Goal: Task Accomplishment & Management: Manage account settings

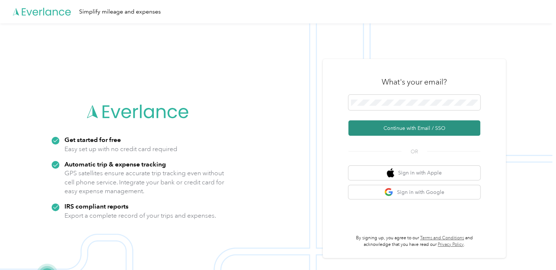
click at [408, 125] on button "Continue with Email / SSO" at bounding box center [414, 127] width 132 height 15
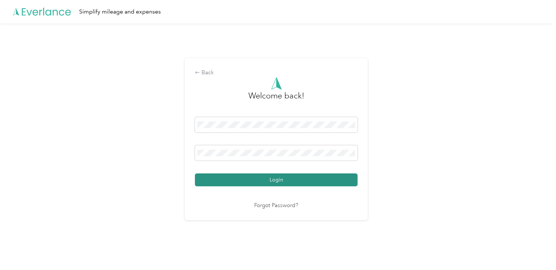
click at [271, 179] on button "Login" at bounding box center [276, 180] width 163 height 13
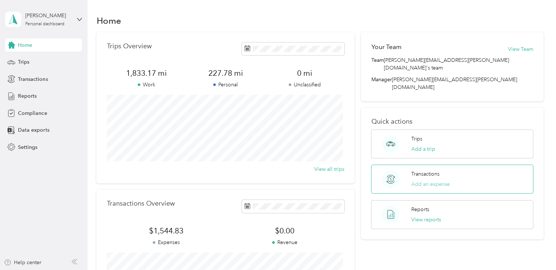
click at [425, 180] on button "Add an expense" at bounding box center [430, 184] width 38 height 8
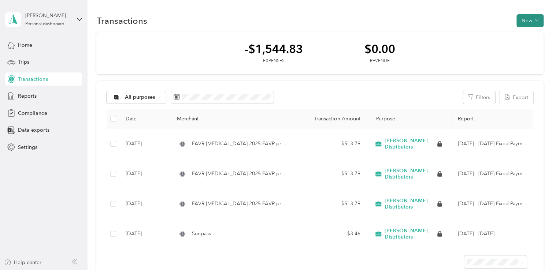
click at [524, 19] on button "New" at bounding box center [529, 20] width 27 height 13
click at [524, 34] on span "Expense" at bounding box center [526, 34] width 20 height 8
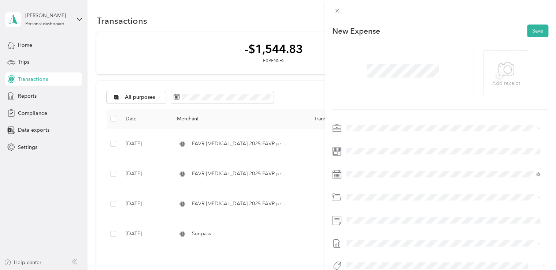
scroll to position [18, 0]
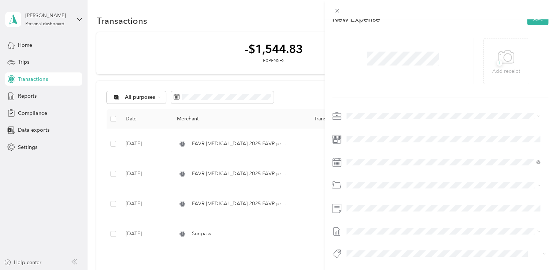
click at [367, 208] on div "Tolls" at bounding box center [452, 208] width 172 height 8
click at [418, 184] on span at bounding box center [446, 185] width 205 height 12
click at [403, 240] on div at bounding box center [440, 187] width 216 height 154
click at [505, 51] on icon at bounding box center [505, 57] width 16 height 20
click at [21, 65] on div "This expense cannot be edited because it is either under review, approved, or p…" at bounding box center [278, 135] width 556 height 270
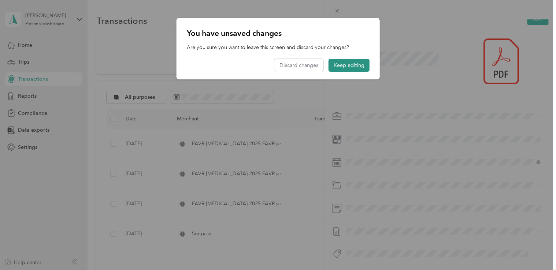
click at [350, 66] on button "Keep editing" at bounding box center [348, 65] width 41 height 13
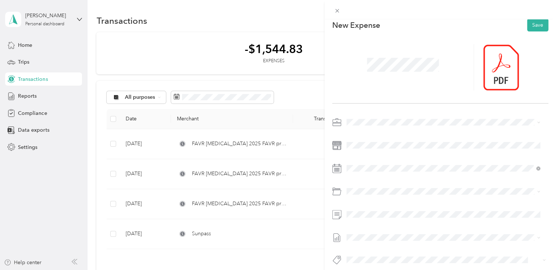
scroll to position [0, 0]
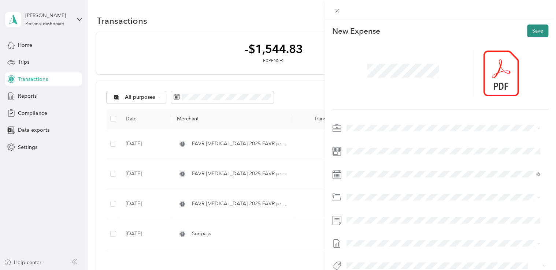
click at [535, 29] on button "Save" at bounding box center [537, 31] width 21 height 13
click at [530, 31] on button "Save" at bounding box center [537, 31] width 21 height 13
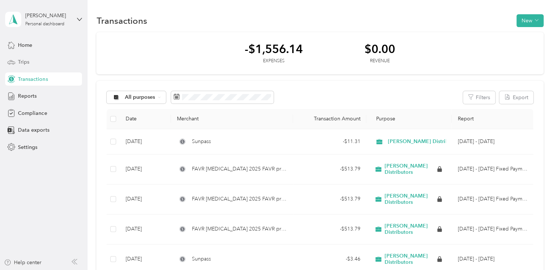
click at [28, 59] on span "Trips" at bounding box center [23, 62] width 11 height 8
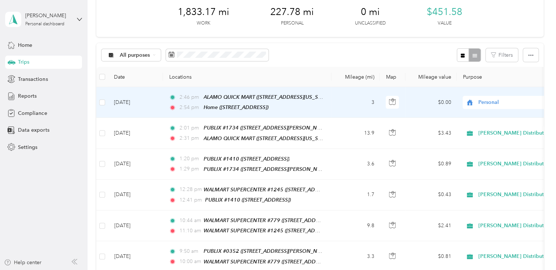
scroll to position [37, 0]
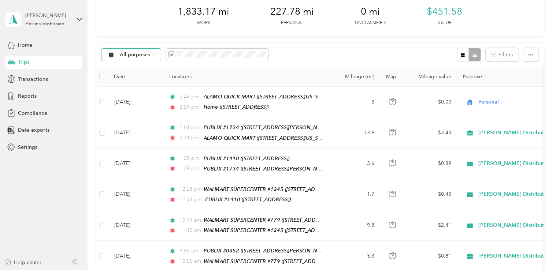
click at [138, 55] on span "All purposes" at bounding box center [135, 54] width 30 height 5
click at [133, 82] on span "Unclassified" at bounding box center [156, 81] width 73 height 8
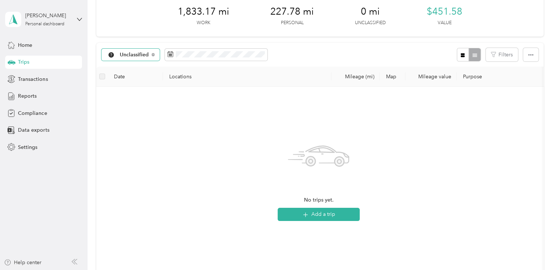
click at [134, 53] on span "Unclassified" at bounding box center [134, 54] width 29 height 5
click at [127, 103] on span "Personal" at bounding box center [156, 106] width 73 height 8
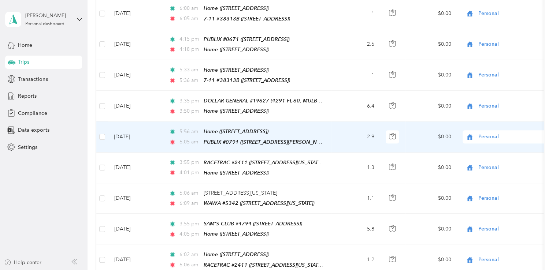
scroll to position [439, 0]
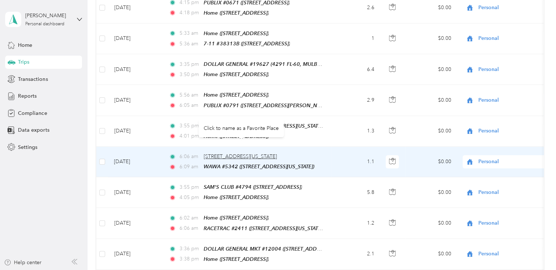
click at [219, 153] on span "6100 S Florida Ave, Lakeland, FL" at bounding box center [240, 156] width 73 height 6
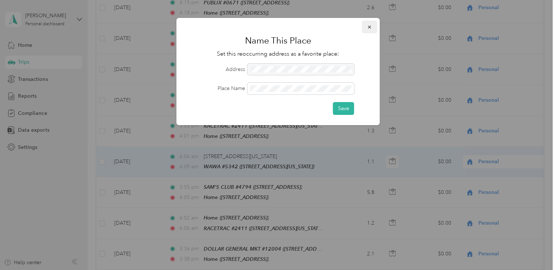
click at [371, 23] on button "button" at bounding box center [369, 26] width 15 height 13
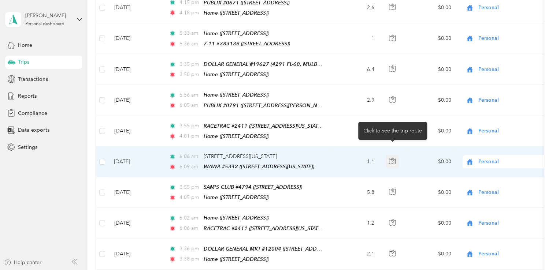
click at [392, 158] on icon "button" at bounding box center [392, 161] width 7 height 7
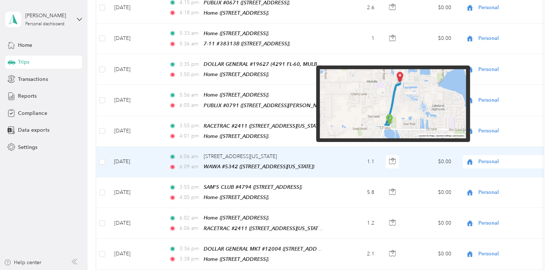
click at [402, 86] on img at bounding box center [393, 103] width 146 height 69
click at [401, 82] on img at bounding box center [393, 103] width 146 height 69
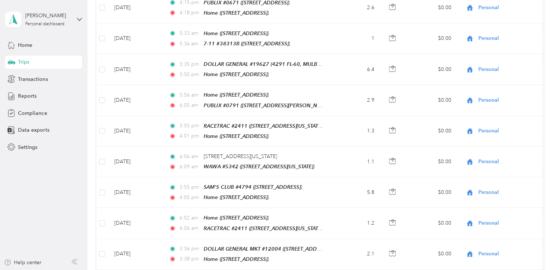
click at [68, 165] on aside "Thomas J. Haught Personal dashboard Home Trips Transactions Reports Compliance …" at bounding box center [43, 135] width 87 height 270
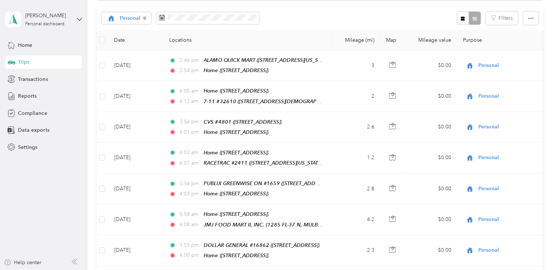
scroll to position [0, 0]
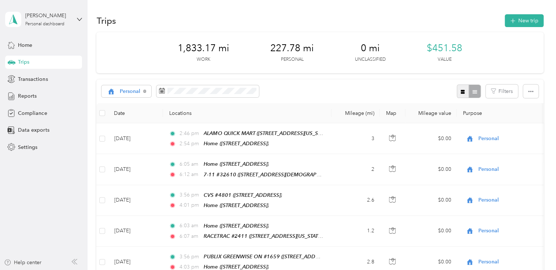
click at [461, 91] on icon "button" at bounding box center [463, 92] width 4 height 4
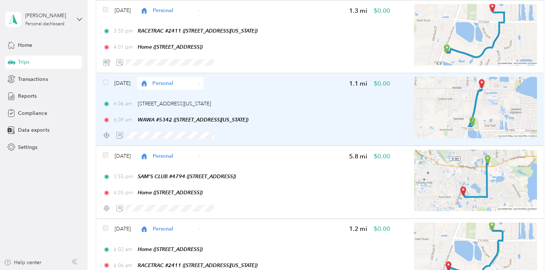
scroll to position [1135, 0]
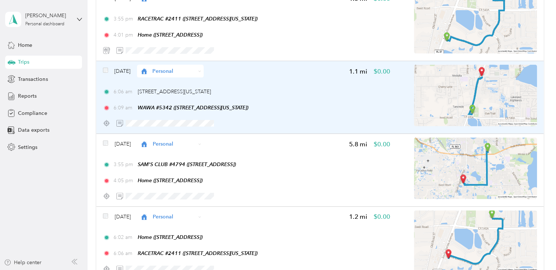
click at [482, 81] on img at bounding box center [475, 95] width 123 height 61
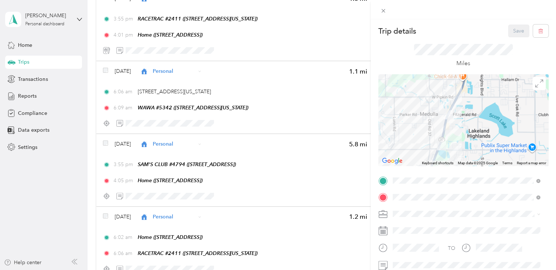
drag, startPoint x: 477, startPoint y: 95, endPoint x: 459, endPoint y: 111, distance: 23.9
click at [459, 106] on div at bounding box center [463, 120] width 170 height 92
click at [456, 119] on div at bounding box center [463, 120] width 170 height 92
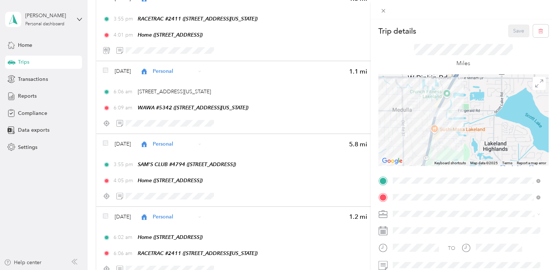
click at [451, 119] on div at bounding box center [463, 120] width 170 height 92
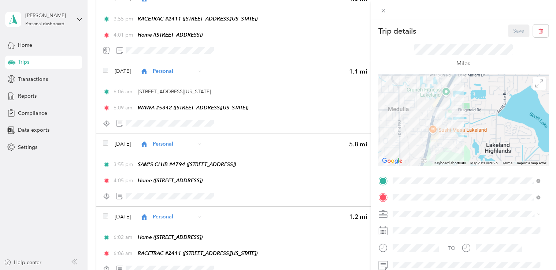
click at [451, 119] on div at bounding box center [463, 120] width 170 height 92
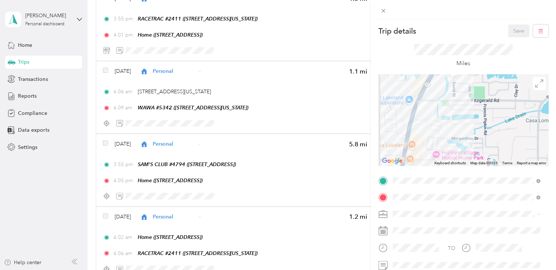
click at [444, 119] on div at bounding box center [463, 120] width 170 height 92
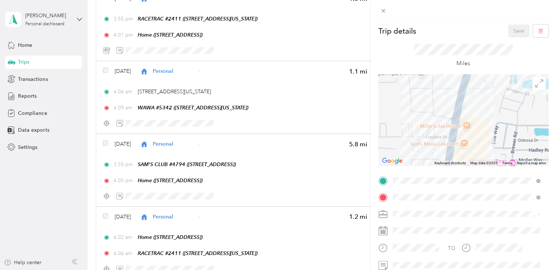
drag, startPoint x: 414, startPoint y: 111, endPoint x: 499, endPoint y: 86, distance: 87.7
click at [502, 78] on div at bounding box center [463, 120] width 170 height 92
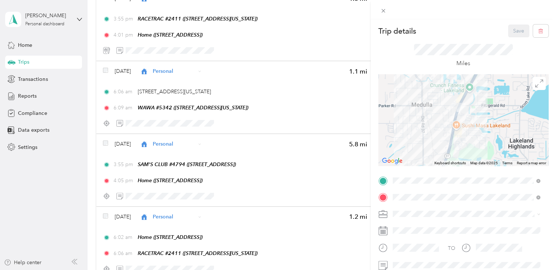
drag, startPoint x: 503, startPoint y: 128, endPoint x: 471, endPoint y: 138, distance: 33.2
click at [471, 138] on div at bounding box center [463, 120] width 170 height 92
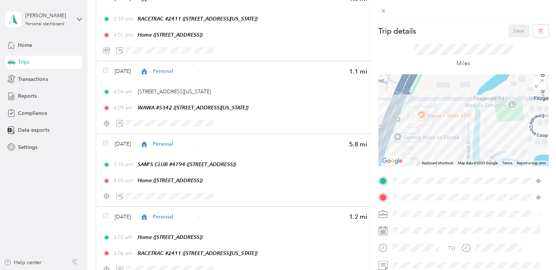
drag, startPoint x: 443, startPoint y: 149, endPoint x: 463, endPoint y: 98, distance: 54.9
click at [463, 98] on div at bounding box center [463, 120] width 170 height 92
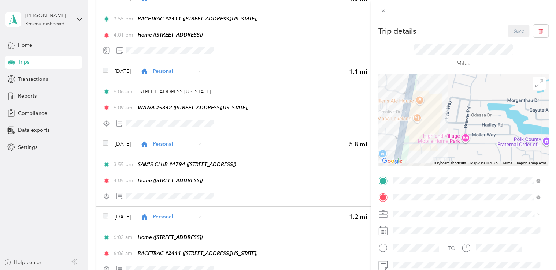
drag, startPoint x: 460, startPoint y: 118, endPoint x: 450, endPoint y: 72, distance: 46.5
click at [450, 72] on div "Trip details Save This trip cannot be edited because it is either under review,…" at bounding box center [463, 188] width 170 height 327
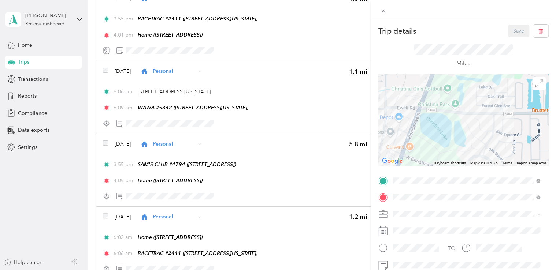
drag, startPoint x: 404, startPoint y: 112, endPoint x: 478, endPoint y: 134, distance: 77.5
click at [478, 134] on div at bounding box center [463, 120] width 170 height 92
click at [155, 93] on div "Trip details Save This trip cannot be edited because it is either under review,…" at bounding box center [278, 135] width 556 height 270
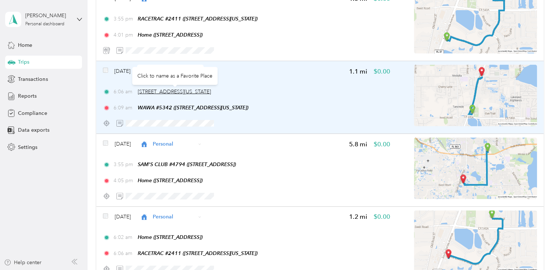
click at [159, 93] on span "6100 S Florida Ave, Lakeland, FL" at bounding box center [174, 92] width 73 height 6
click at [195, 93] on span "6100 S Florida Ave, Lakeland, FL" at bounding box center [174, 92] width 73 height 6
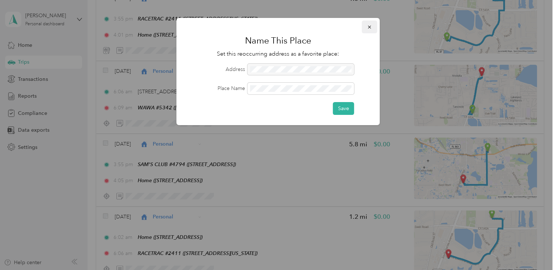
click at [369, 29] on icon "button" at bounding box center [369, 27] width 5 height 5
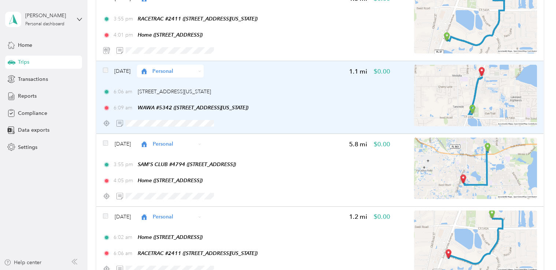
click at [486, 115] on img at bounding box center [475, 95] width 123 height 61
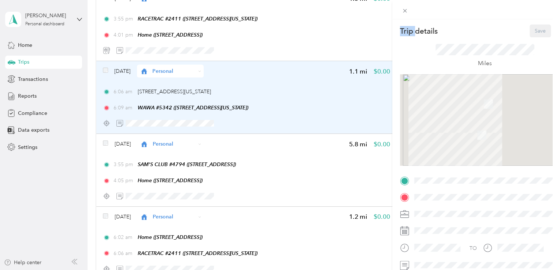
click at [486, 115] on div "Trip details Save This trip cannot be edited because it is either under review,…" at bounding box center [300, 135] width 556 height 270
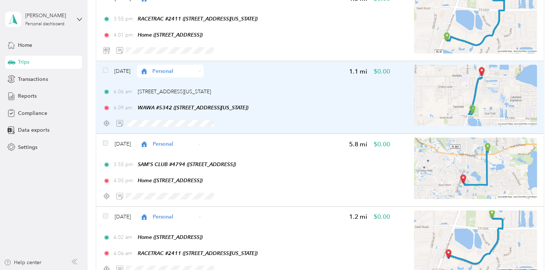
drag, startPoint x: 486, startPoint y: 115, endPoint x: 472, endPoint y: 101, distance: 19.4
click at [472, 101] on img at bounding box center [475, 95] width 123 height 61
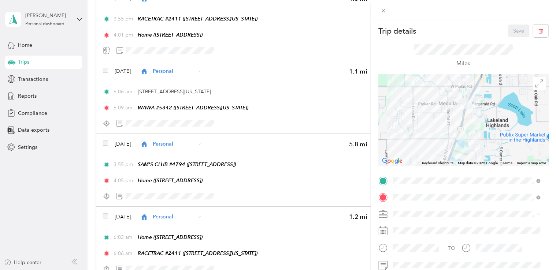
click at [441, 154] on span "323 Oak Trail, Lakeland, FL, United States , 33813, Lakeland, FL, United States" at bounding box center [467, 157] width 123 height 14
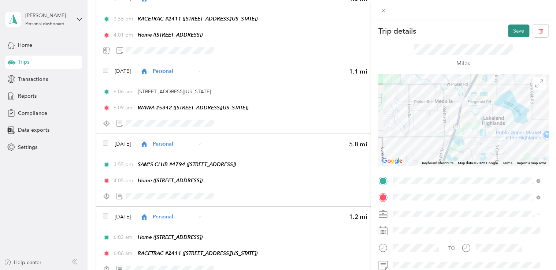
click at [514, 30] on button "Save" at bounding box center [518, 31] width 21 height 13
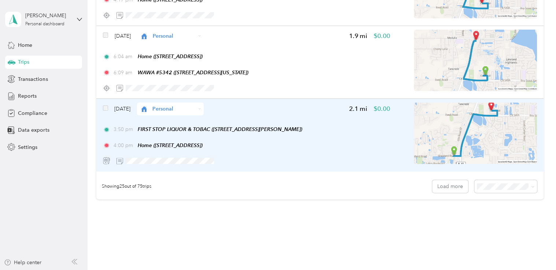
scroll to position [1783, 0]
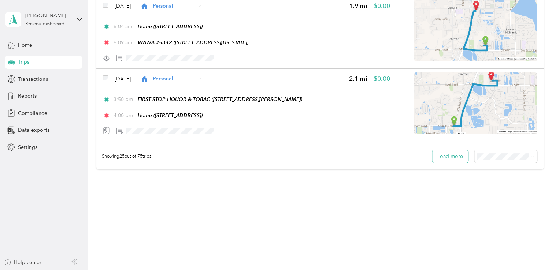
click at [456, 156] on button "Load more" at bounding box center [450, 156] width 36 height 13
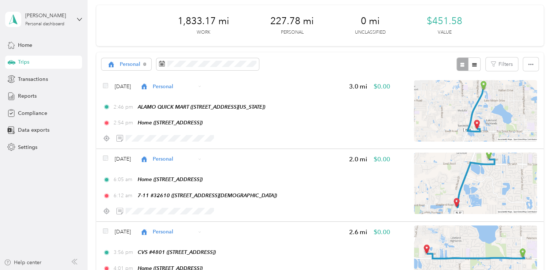
scroll to position [0, 0]
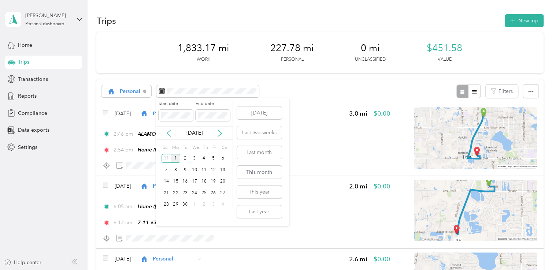
click at [169, 133] on icon at bounding box center [168, 133] width 7 height 7
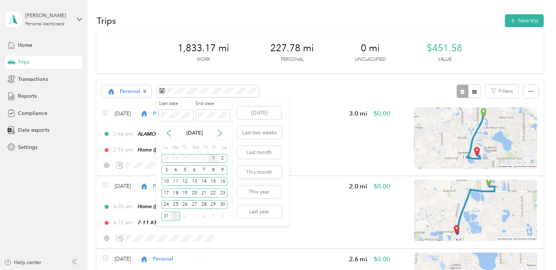
click at [214, 159] on div "1" at bounding box center [213, 158] width 10 height 9
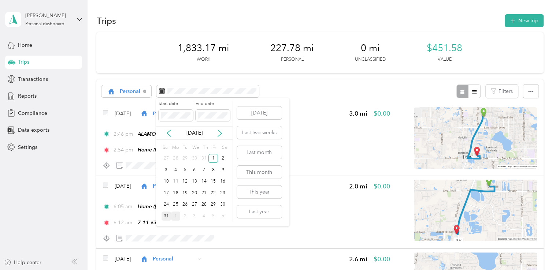
click at [166, 215] on div "31" at bounding box center [166, 216] width 10 height 9
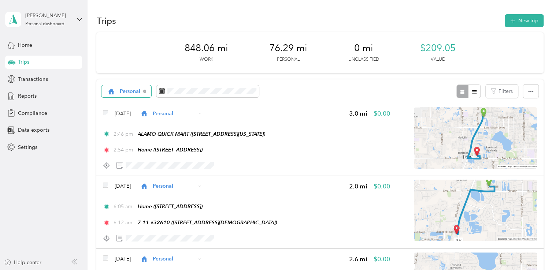
click at [135, 93] on span "Personal" at bounding box center [130, 91] width 21 height 5
click at [133, 134] on ol "All purposes Unclassified Bernie Little Distributors Personal" at bounding box center [150, 123] width 96 height 51
click at [137, 90] on span "Personal" at bounding box center [130, 91] width 21 height 5
click at [132, 131] on li "Bernie Little Distributors" at bounding box center [150, 130] width 96 height 13
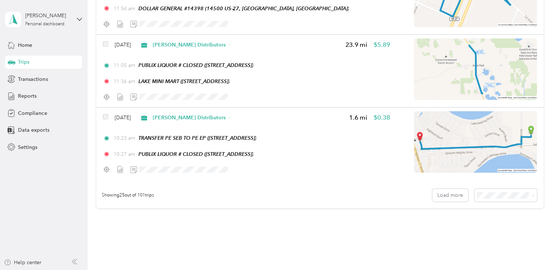
scroll to position [1757, 0]
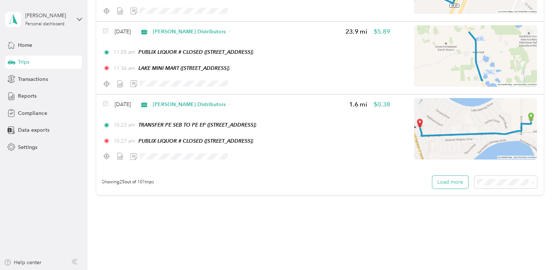
click at [449, 183] on button "Load more" at bounding box center [450, 182] width 36 height 13
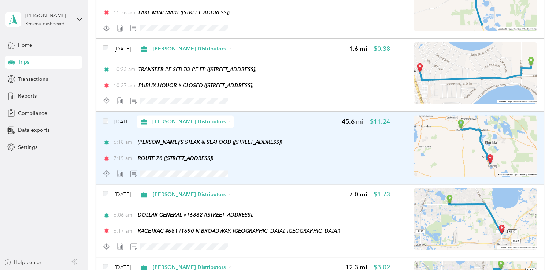
scroll to position [1830, 0]
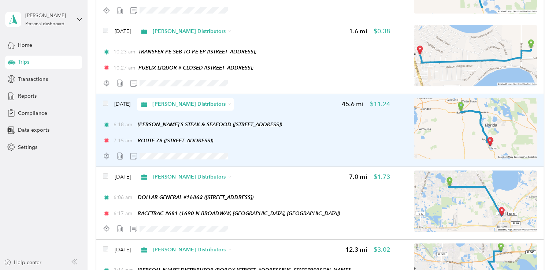
click at [476, 132] on img at bounding box center [475, 128] width 123 height 61
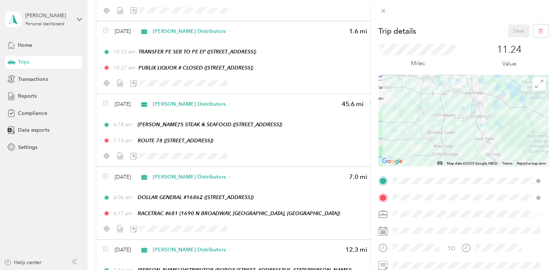
click at [502, 152] on div at bounding box center [463, 121] width 170 height 92
click at [431, 97] on div at bounding box center [463, 121] width 170 height 92
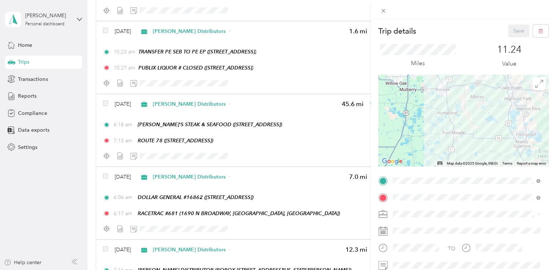
click at [432, 97] on div at bounding box center [463, 121] width 170 height 92
click at [432, 98] on div at bounding box center [463, 121] width 170 height 92
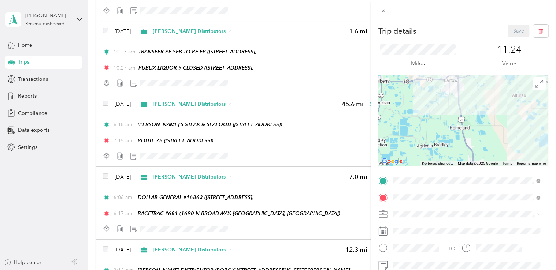
click at [432, 98] on div at bounding box center [463, 121] width 170 height 92
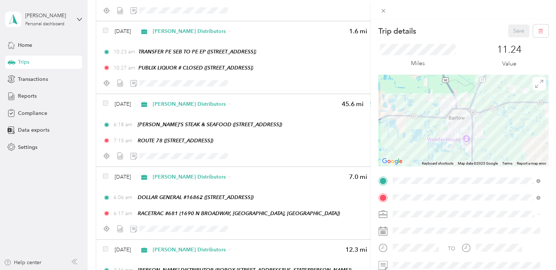
drag, startPoint x: 432, startPoint y: 97, endPoint x: 422, endPoint y: 148, distance: 51.5
click at [423, 153] on div at bounding box center [463, 121] width 170 height 92
click at [481, 147] on div "TEAM RACETRAC #681" at bounding box center [471, 146] width 131 height 9
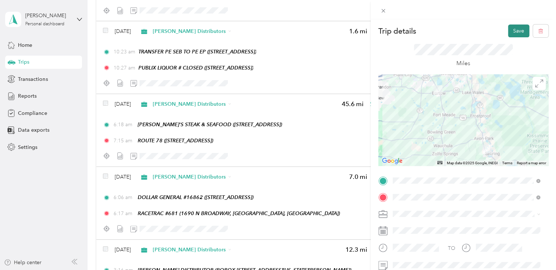
click at [511, 29] on button "Save" at bounding box center [518, 31] width 21 height 13
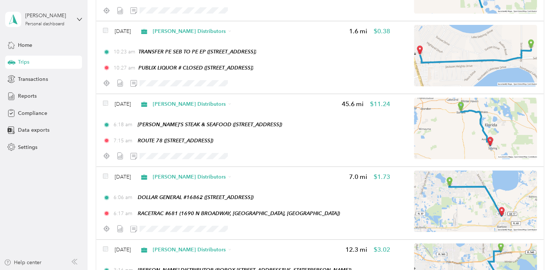
click at [511, 29] on div "Trip details Save" at bounding box center [463, 31] width 170 height 13
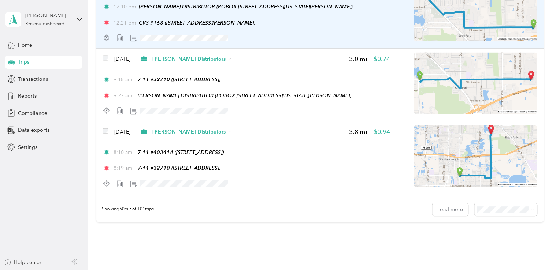
scroll to position [3587, 0]
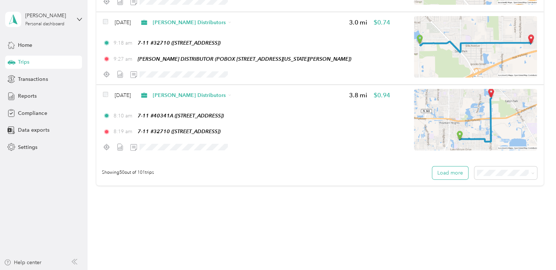
click at [440, 173] on button "Load more" at bounding box center [450, 173] width 36 height 13
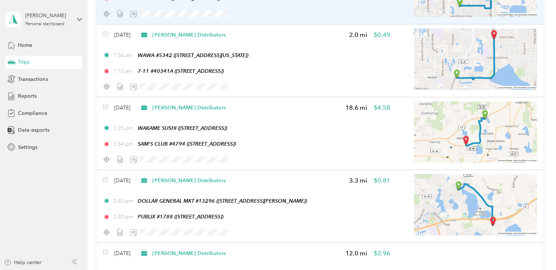
scroll to position [3734, 0]
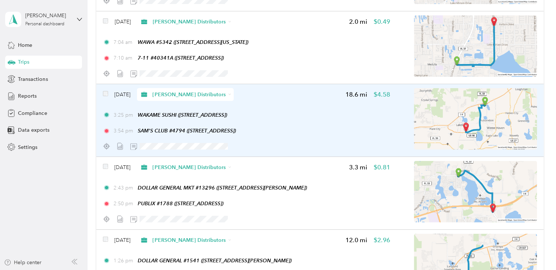
click at [472, 118] on img at bounding box center [475, 118] width 123 height 61
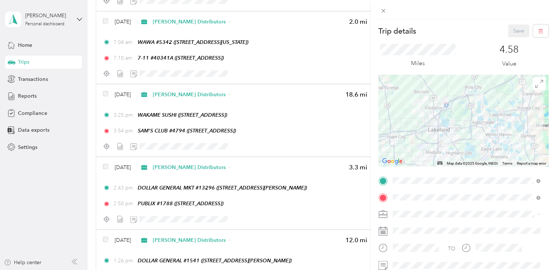
click at [478, 109] on div at bounding box center [463, 121] width 170 height 92
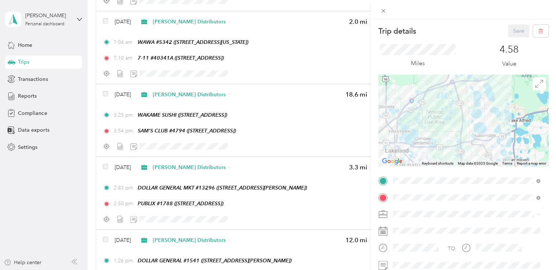
click at [476, 102] on div at bounding box center [463, 121] width 170 height 92
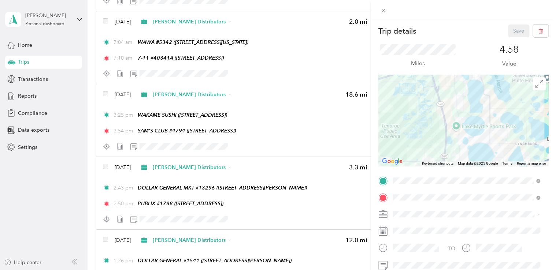
click at [475, 88] on div at bounding box center [463, 121] width 170 height 92
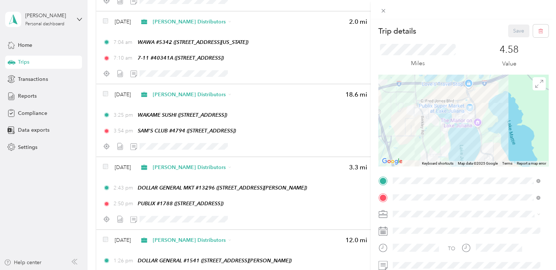
drag, startPoint x: 474, startPoint y: 85, endPoint x: 466, endPoint y: 138, distance: 53.0
click at [466, 138] on div at bounding box center [463, 121] width 170 height 92
click at [453, 99] on div "TEAM PUBLIX #1788 775 HWY 559, 33823, AUBURNDALE, FL" at bounding box center [436, 100] width 60 height 18
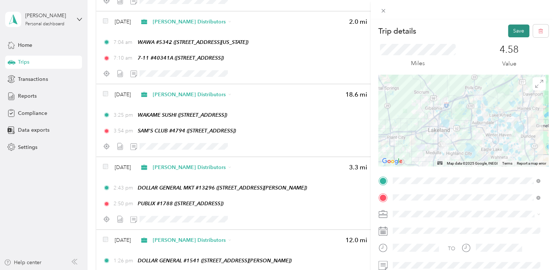
click at [513, 30] on button "Save" at bounding box center [518, 31] width 21 height 13
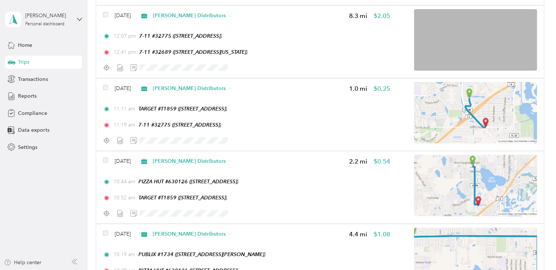
scroll to position [4942, 0]
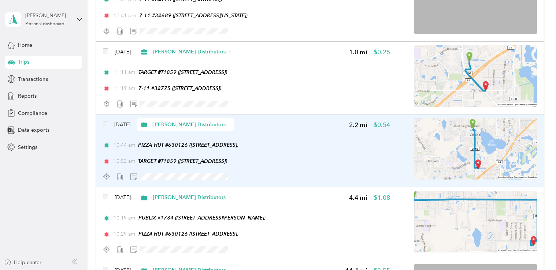
click at [482, 163] on img at bounding box center [475, 148] width 123 height 61
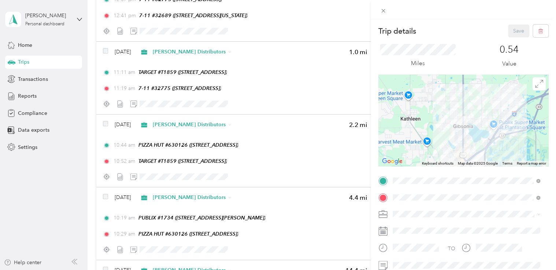
drag, startPoint x: 475, startPoint y: 104, endPoint x: 476, endPoint y: 122, distance: 18.3
click at [476, 122] on div at bounding box center [463, 121] width 170 height 92
click at [465, 119] on div at bounding box center [463, 121] width 170 height 92
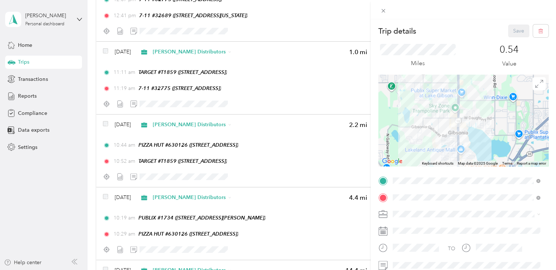
click at [465, 119] on div at bounding box center [463, 121] width 170 height 92
click at [461, 127] on div at bounding box center [463, 121] width 170 height 92
click at [461, 126] on div at bounding box center [463, 121] width 170 height 92
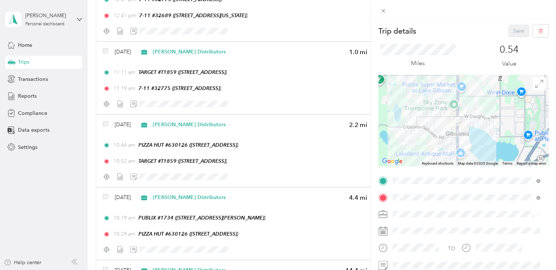
click at [461, 126] on div at bounding box center [463, 121] width 170 height 92
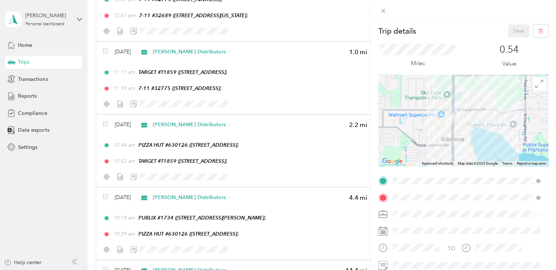
click at [461, 126] on div at bounding box center [463, 121] width 170 height 92
click at [460, 126] on div at bounding box center [463, 121] width 170 height 92
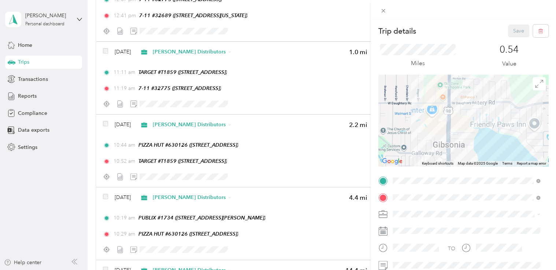
click at [460, 126] on div at bounding box center [463, 121] width 170 height 92
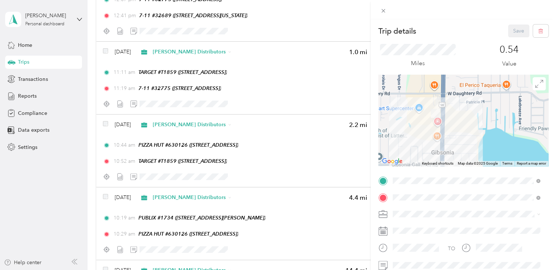
click at [460, 125] on div at bounding box center [463, 121] width 170 height 92
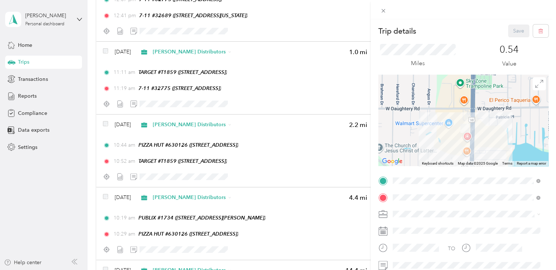
drag, startPoint x: 415, startPoint y: 130, endPoint x: 448, endPoint y: 138, distance: 33.8
click at [449, 145] on div at bounding box center [463, 121] width 170 height 92
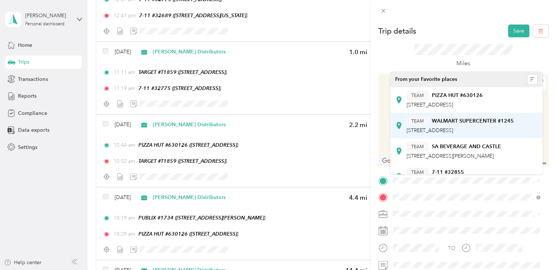
click at [469, 124] on div "TEAM WALMART SUPERCENTER #1245" at bounding box center [459, 120] width 107 height 9
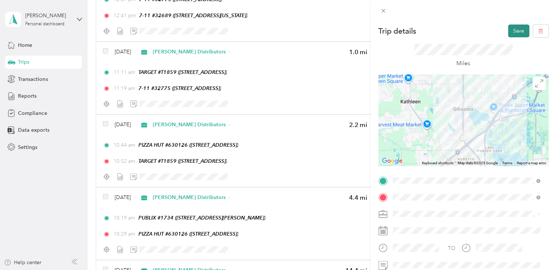
click at [514, 29] on button "Save" at bounding box center [518, 31] width 21 height 13
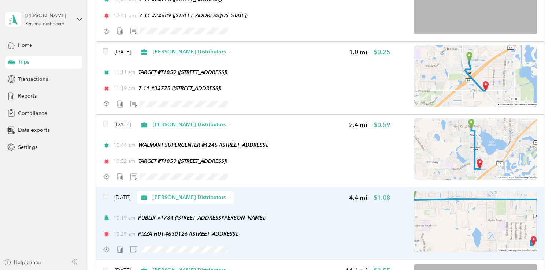
click at [464, 226] on img at bounding box center [475, 221] width 123 height 61
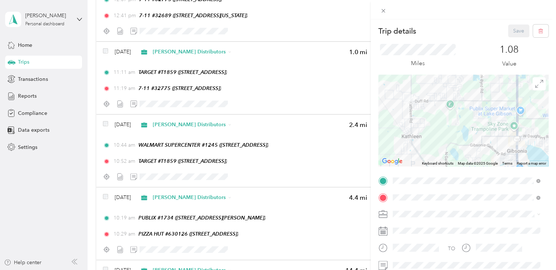
click at [485, 115] on div "TEAM WALMART SUPERCENTER #1245" at bounding box center [459, 112] width 107 height 9
click at [514, 102] on div at bounding box center [463, 120] width 170 height 92
click at [512, 31] on button "Save" at bounding box center [518, 31] width 21 height 13
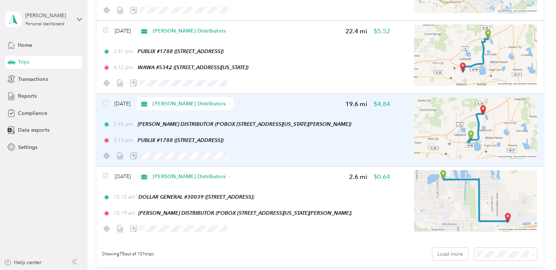
scroll to position [5345, 0]
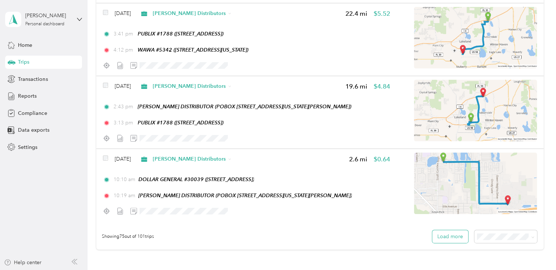
click at [461, 236] on button "Load more" at bounding box center [450, 236] width 36 height 13
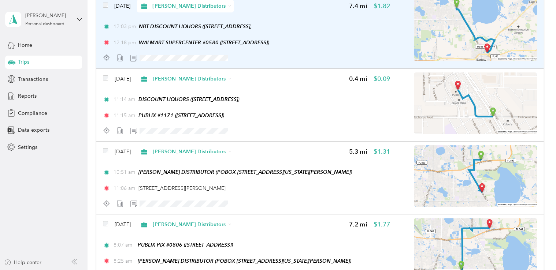
scroll to position [6845, 0]
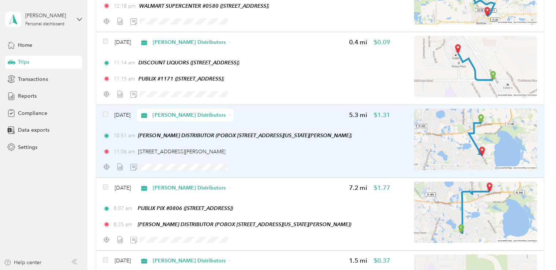
click at [467, 148] on img at bounding box center [475, 139] width 123 height 61
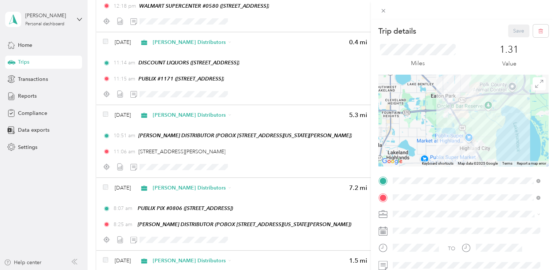
click at [463, 153] on div at bounding box center [463, 121] width 170 height 92
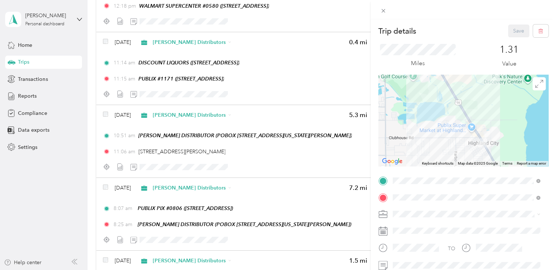
click at [463, 150] on div at bounding box center [463, 121] width 170 height 92
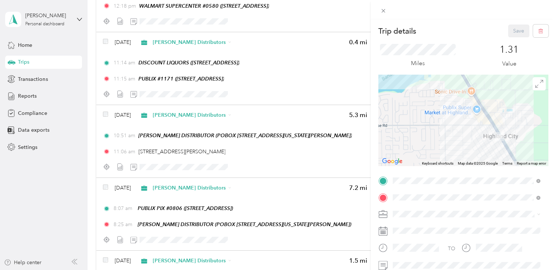
click at [472, 138] on div at bounding box center [463, 121] width 170 height 92
click at [473, 138] on div at bounding box center [463, 121] width 170 height 92
click at [487, 134] on div at bounding box center [463, 121] width 170 height 92
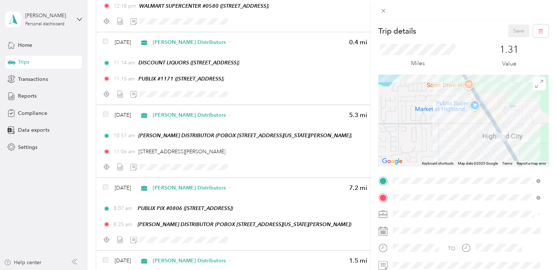
click at [487, 134] on div at bounding box center [463, 121] width 170 height 92
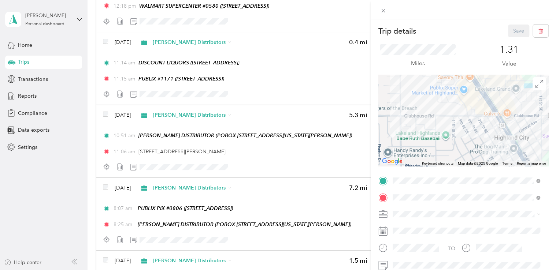
click at [486, 134] on div at bounding box center [463, 121] width 170 height 92
click at [493, 142] on div at bounding box center [463, 121] width 170 height 92
click at [492, 142] on div at bounding box center [463, 121] width 170 height 92
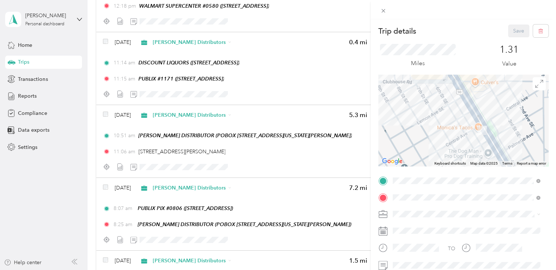
drag, startPoint x: 492, startPoint y: 141, endPoint x: 447, endPoint y: 133, distance: 45.9
click at [447, 133] on div at bounding box center [463, 121] width 170 height 92
click at [464, 134] on div at bounding box center [463, 121] width 170 height 92
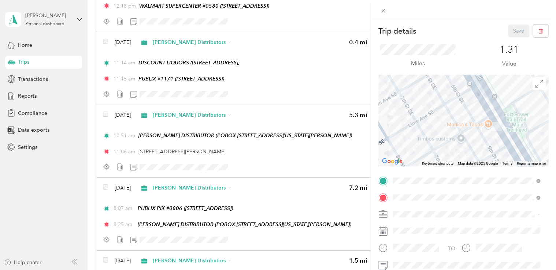
click at [467, 127] on div at bounding box center [463, 121] width 170 height 92
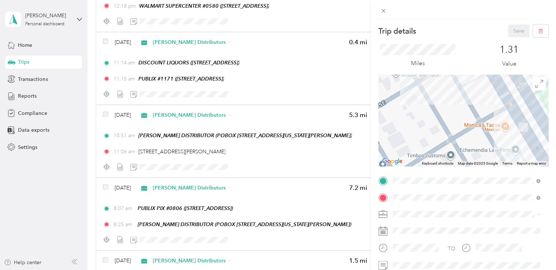
click at [452, 118] on span "5457 US-98 S, 33812, LAKELAND, FL" at bounding box center [429, 119] width 46 height 6
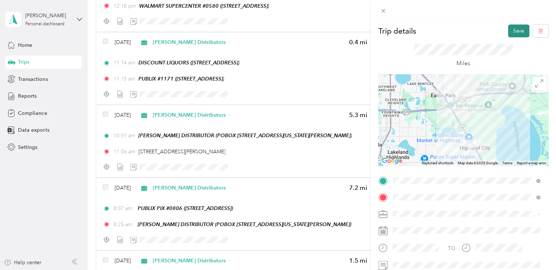
click at [511, 31] on button "Save" at bounding box center [518, 31] width 21 height 13
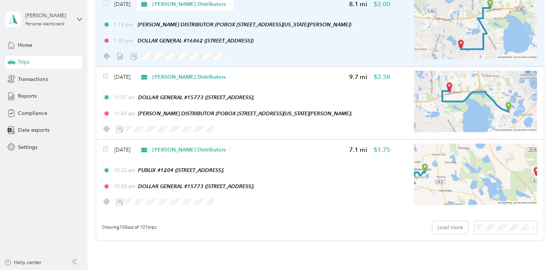
scroll to position [7212, 0]
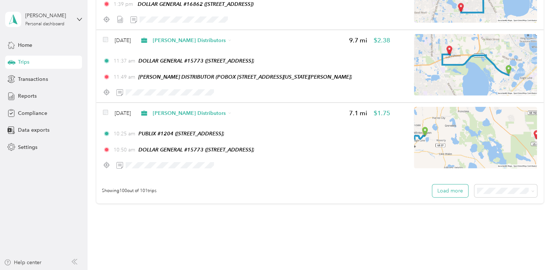
click at [452, 192] on button "Load more" at bounding box center [450, 190] width 36 height 13
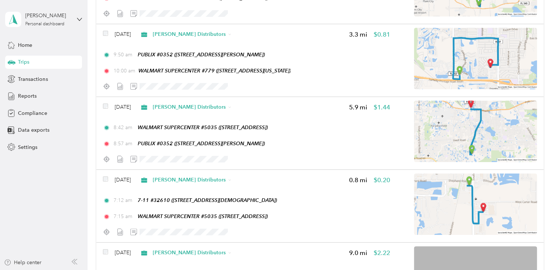
scroll to position [0, 0]
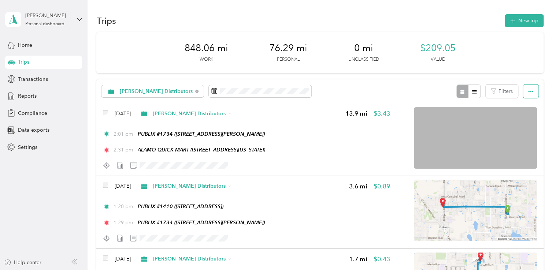
click at [528, 92] on icon "button" at bounding box center [530, 91] width 5 height 1
click at [524, 91] on button "button" at bounding box center [530, 92] width 15 height 14
click at [475, 90] on button "button" at bounding box center [474, 92] width 12 height 14
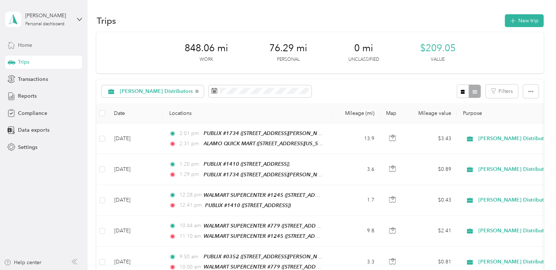
click at [30, 45] on span "Home" at bounding box center [25, 45] width 14 height 8
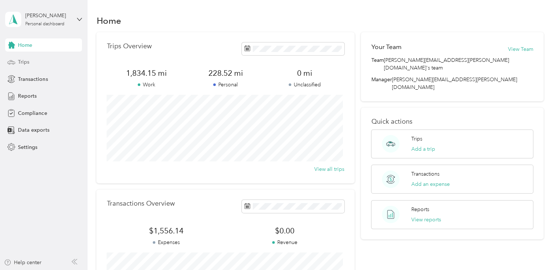
click at [26, 64] on span "Trips" at bounding box center [23, 62] width 11 height 8
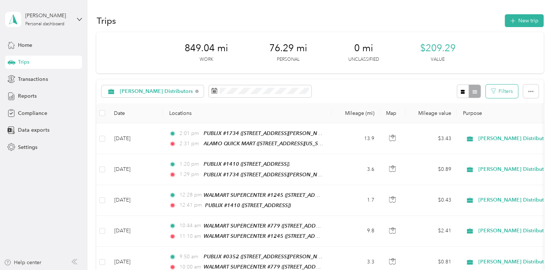
click at [498, 92] on button "Filters" at bounding box center [501, 92] width 32 height 14
click at [498, 91] on button "Filters" at bounding box center [501, 92] width 32 height 14
click at [31, 98] on span "Reports" at bounding box center [27, 96] width 19 height 8
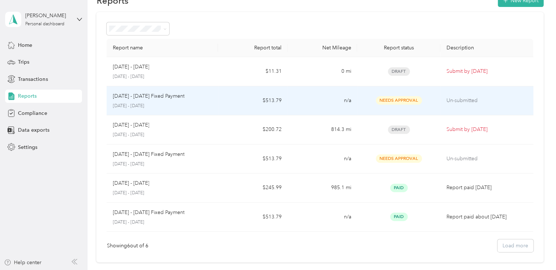
scroll to position [37, 0]
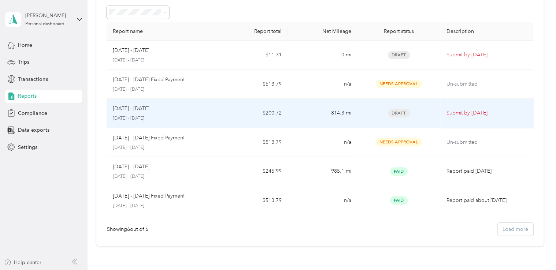
click at [146, 117] on p "August 1 - 31, 2025" at bounding box center [162, 118] width 100 height 7
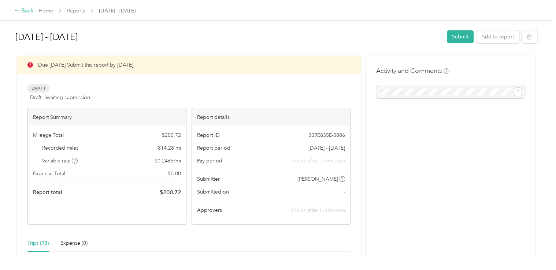
click at [23, 7] on div "Back" at bounding box center [24, 11] width 19 height 9
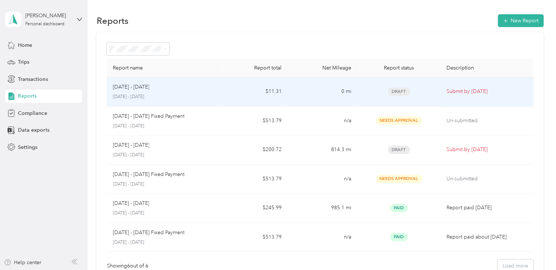
click at [450, 90] on p "Submit by Oct. 4, 2025" at bounding box center [486, 91] width 81 height 8
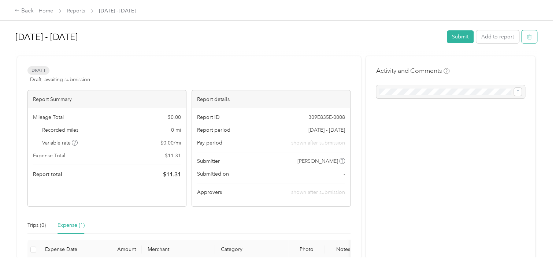
click at [527, 38] on icon "button" at bounding box center [528, 36] width 5 height 5
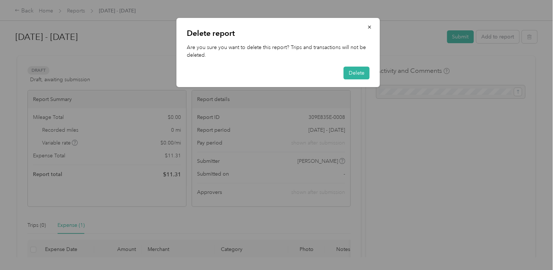
click at [505, 36] on div at bounding box center [278, 135] width 556 height 270
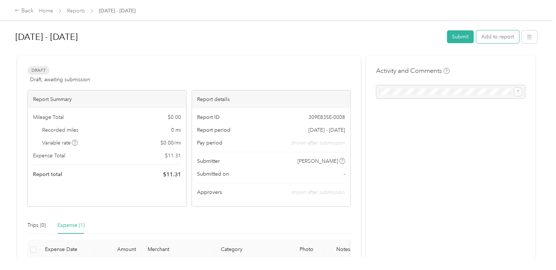
click at [505, 36] on button "Add to report" at bounding box center [497, 36] width 43 height 13
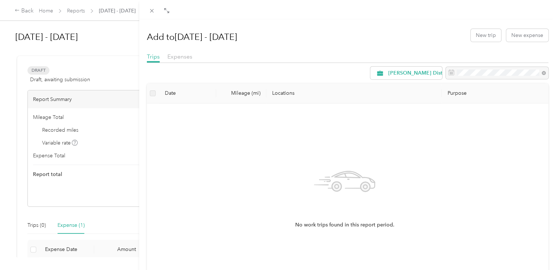
click at [29, 11] on div "Add to Sep 1 - 30, 2025 New trip New expense Trips Expenses Bernie Little Distr…" at bounding box center [278, 135] width 556 height 270
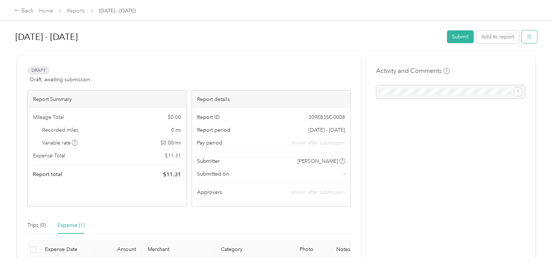
click at [527, 35] on icon "button" at bounding box center [528, 36] width 5 height 5
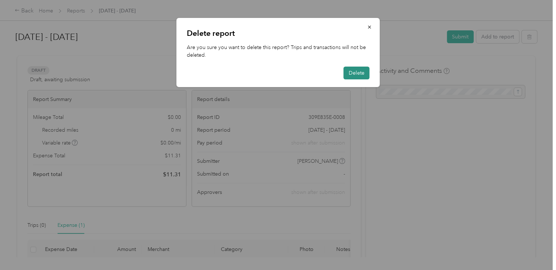
click at [360, 72] on button "Delete" at bounding box center [356, 73] width 26 height 13
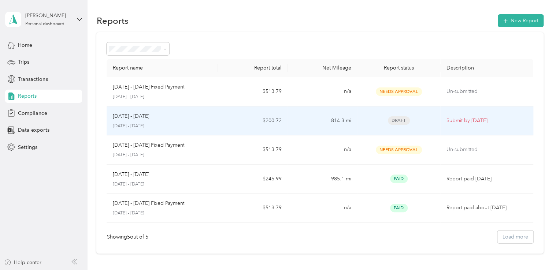
click at [139, 116] on p "Aug 1 - 31, 2025" at bounding box center [130, 116] width 37 height 8
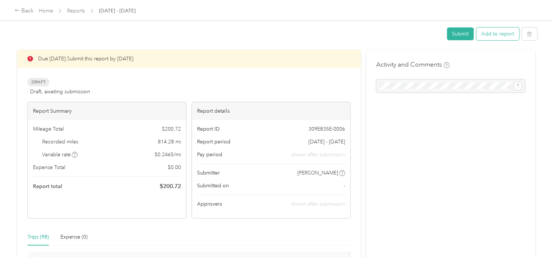
click at [493, 35] on button "Add to report" at bounding box center [497, 33] width 43 height 13
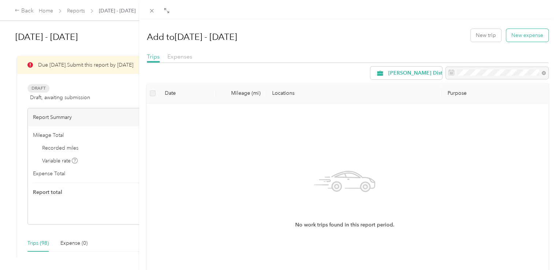
click at [514, 36] on button "New expense" at bounding box center [527, 35] width 42 height 13
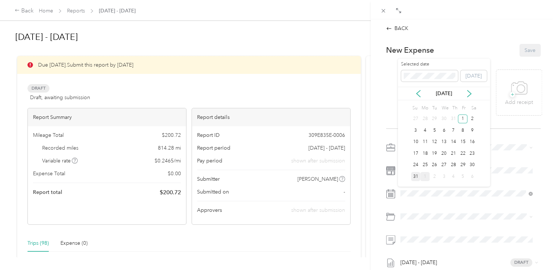
click at [414, 177] on div "31" at bounding box center [416, 176] width 10 height 9
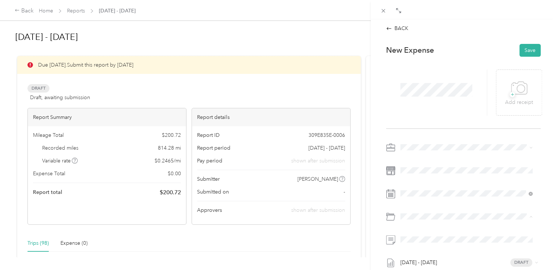
click at [420, 244] on span "Tolls" at bounding box center [425, 245] width 10 height 6
click at [521, 93] on icon at bounding box center [519, 88] width 16 height 20
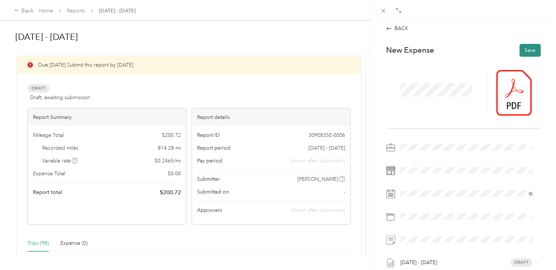
click at [523, 47] on button "Save" at bounding box center [529, 50] width 21 height 13
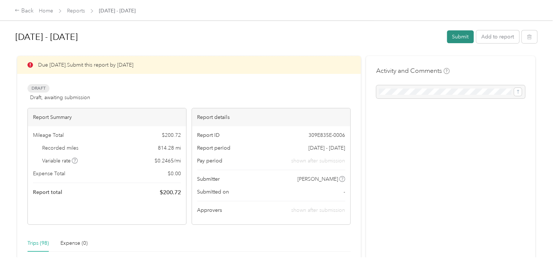
click at [459, 35] on button "Submit" at bounding box center [460, 36] width 27 height 13
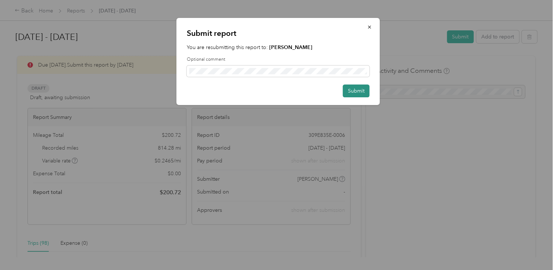
click at [357, 93] on button "Submit" at bounding box center [356, 91] width 27 height 13
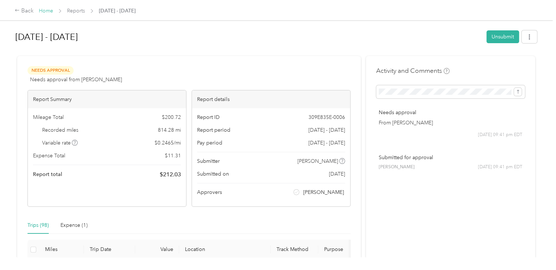
click at [50, 8] on link "Home" at bounding box center [46, 11] width 14 height 6
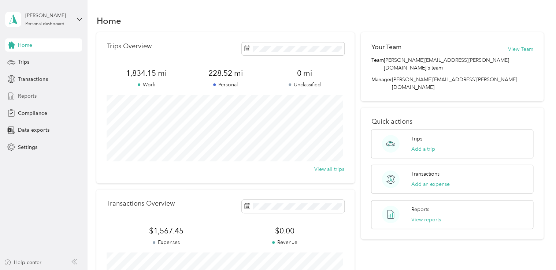
click at [34, 94] on span "Reports" at bounding box center [27, 96] width 19 height 8
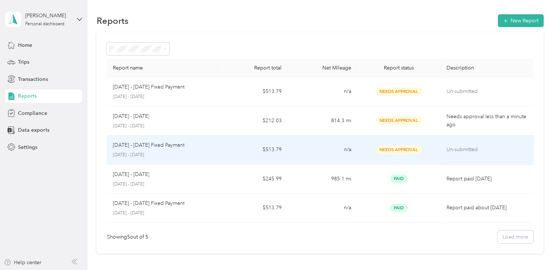
click at [161, 143] on p "Aug 1 - 31, 2025 Fixed Payment" at bounding box center [148, 145] width 72 height 8
